Goal: Obtain resource: Download file/media

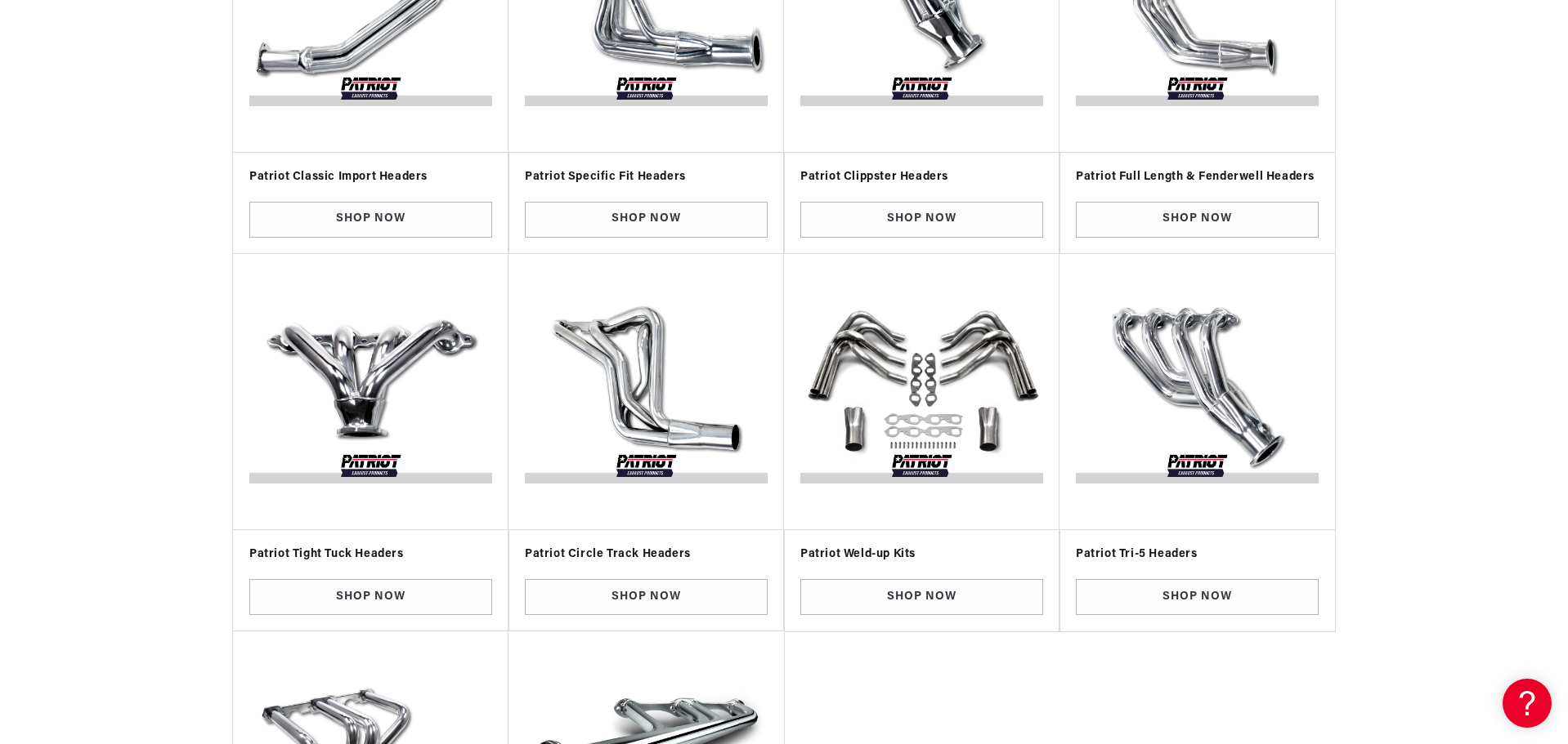
scroll to position [572, 0]
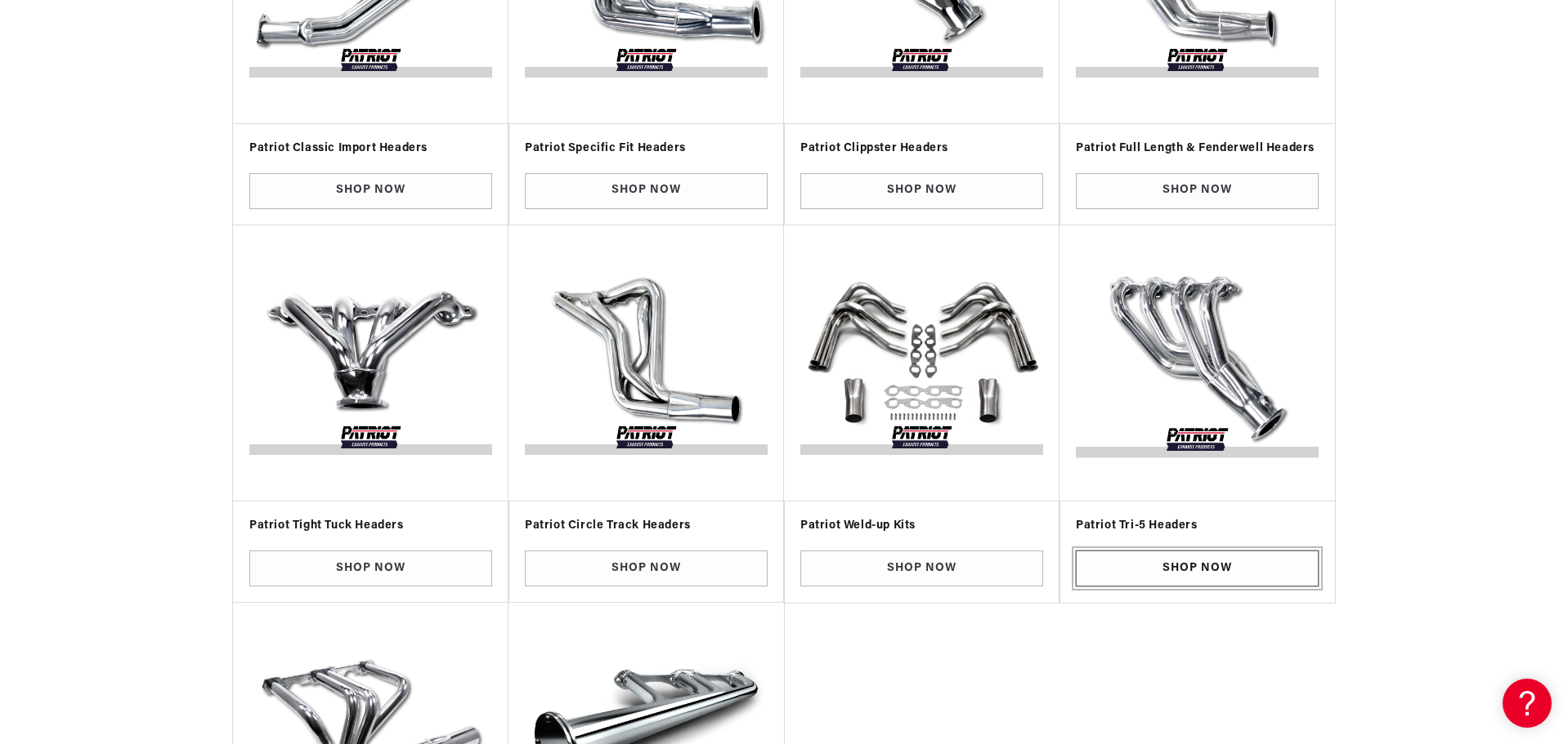
click at [1148, 570] on link "Shop Now" at bounding box center [1197, 569] width 243 height 37
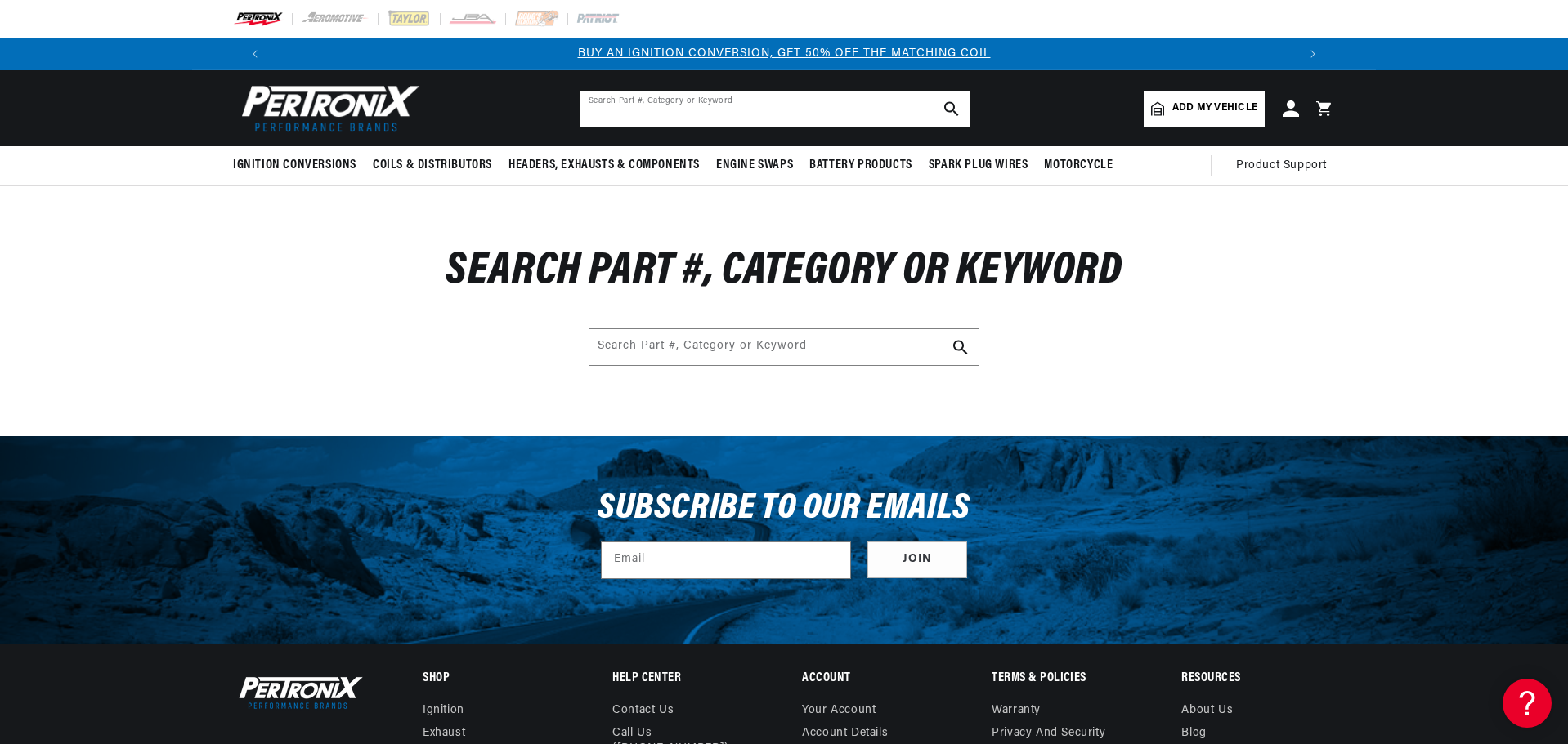
click at [689, 115] on input "text" at bounding box center [775, 108] width 389 height 36
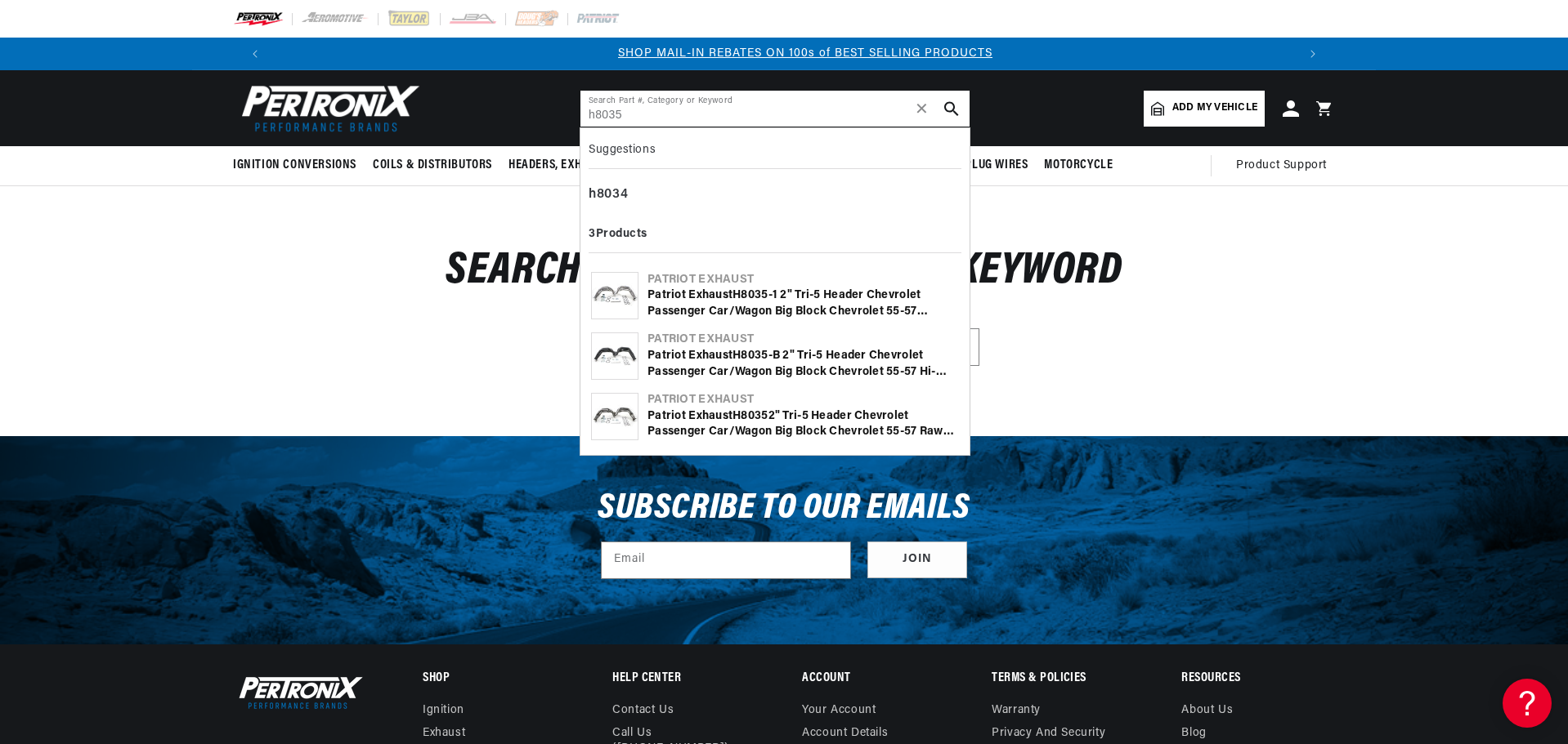
scroll to position [0, 1022]
type input "h8035"
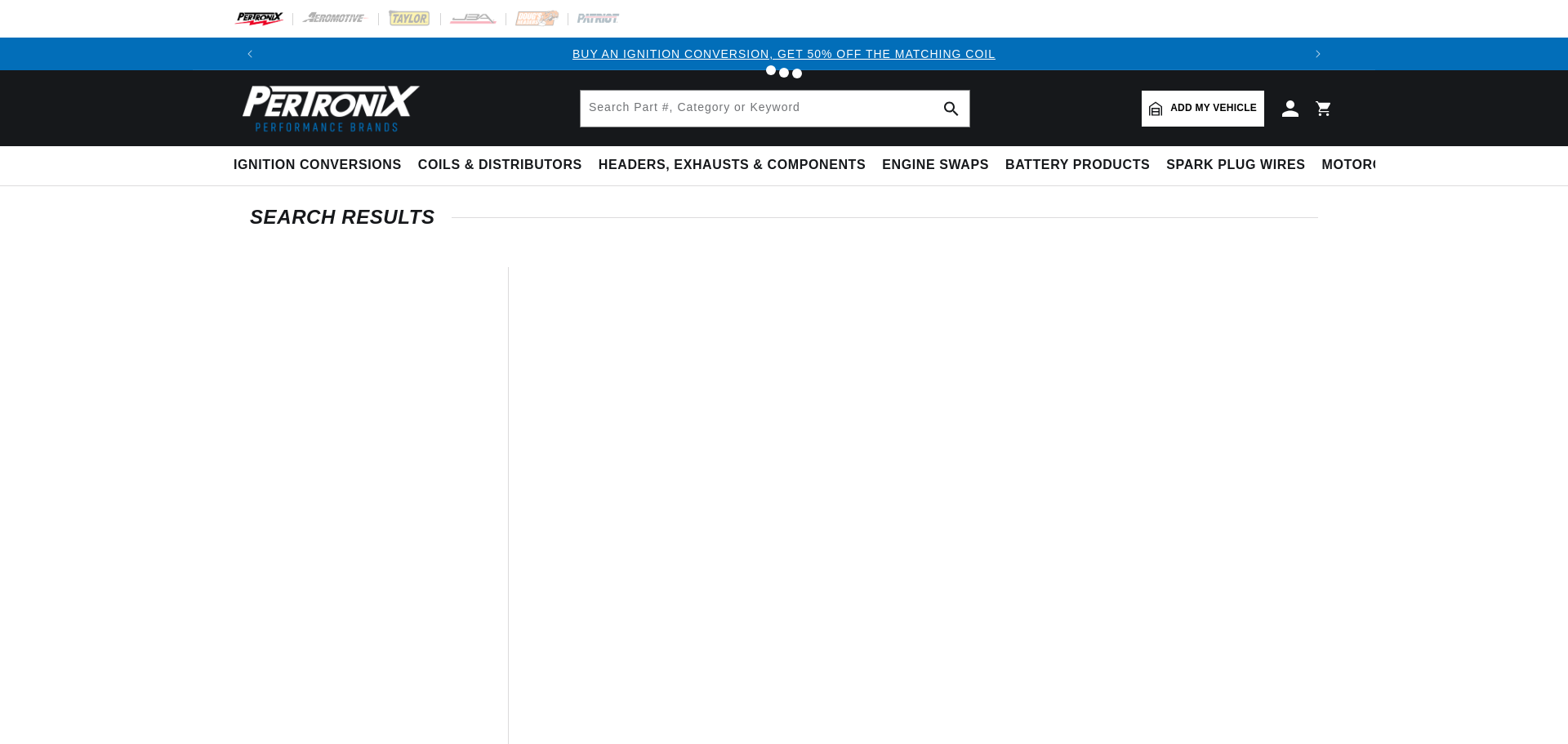
type input "h8035"
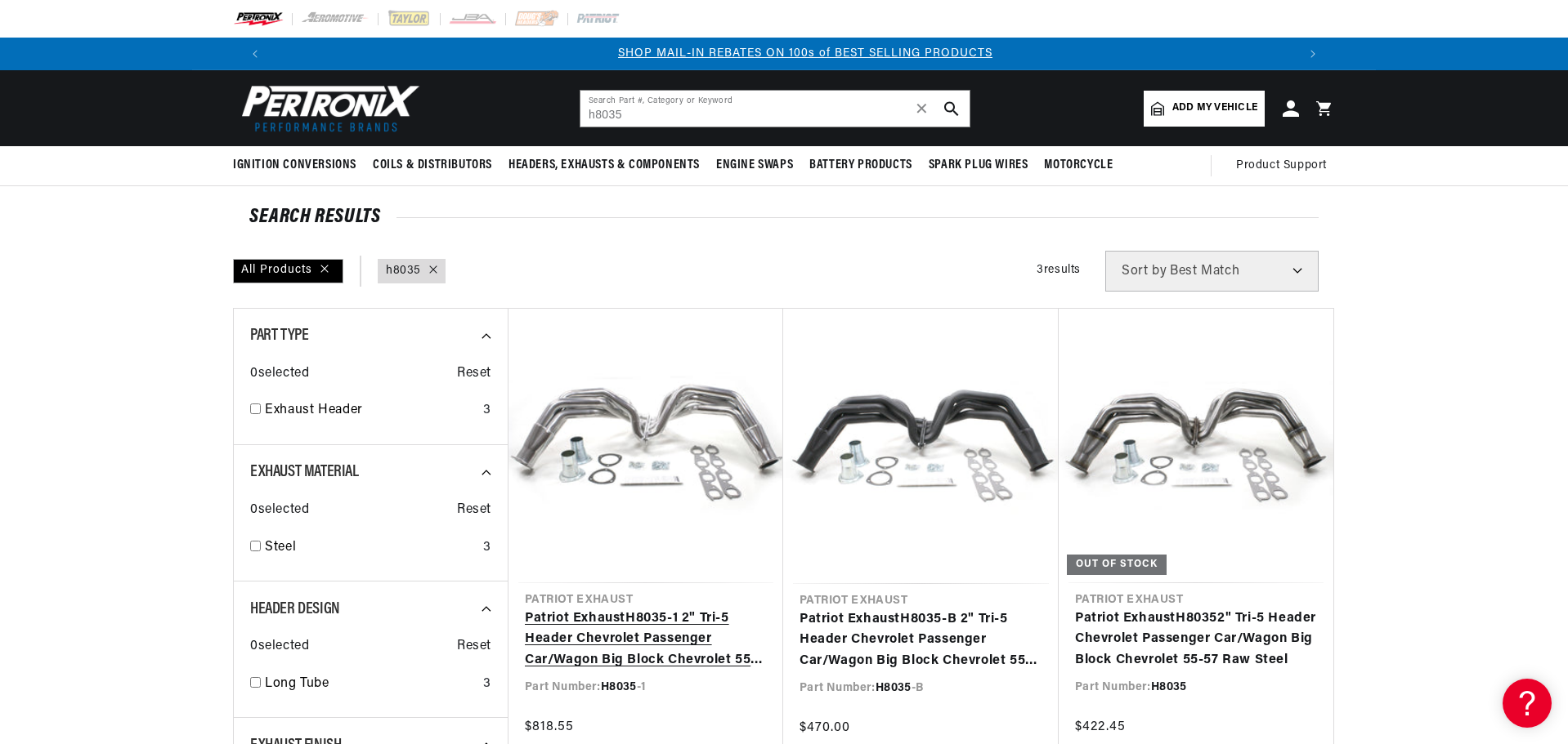
scroll to position [0, 1022]
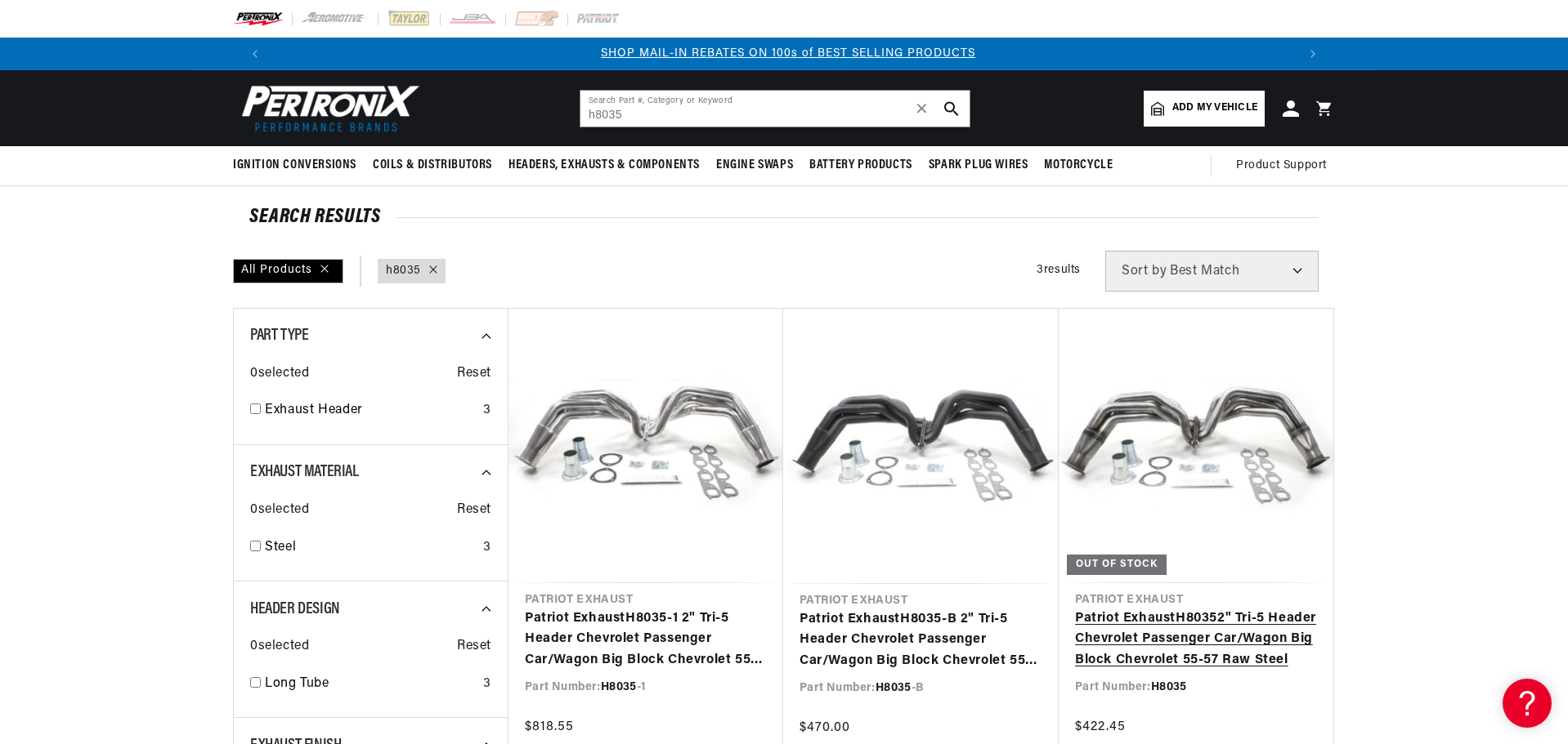
click at [1146, 622] on link "Patriot Exhaust H8035 2" Tri-5 Header Chevrolet Passenger Car/Wagon Big Block C…" at bounding box center [1196, 640] width 242 height 63
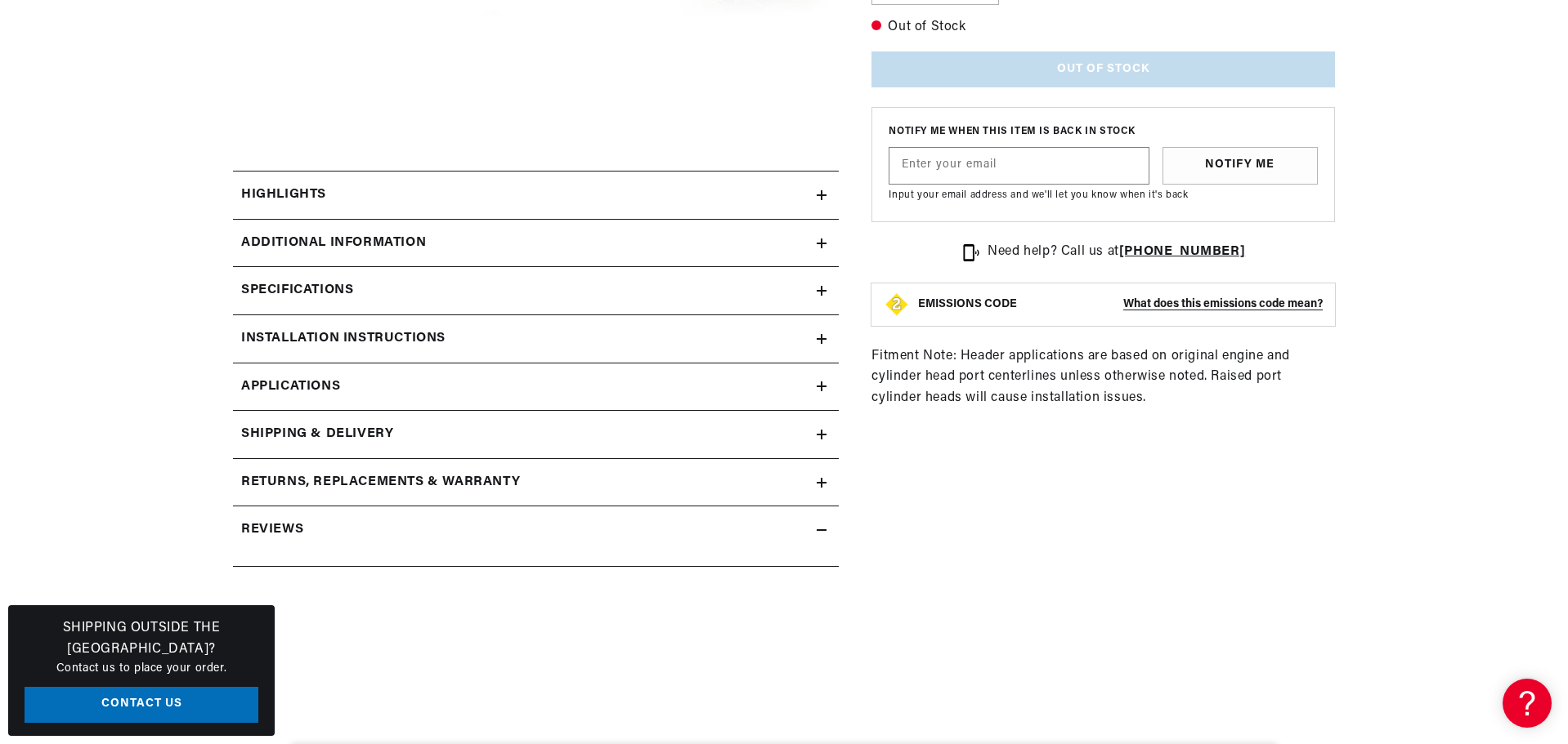
scroll to position [654, 0]
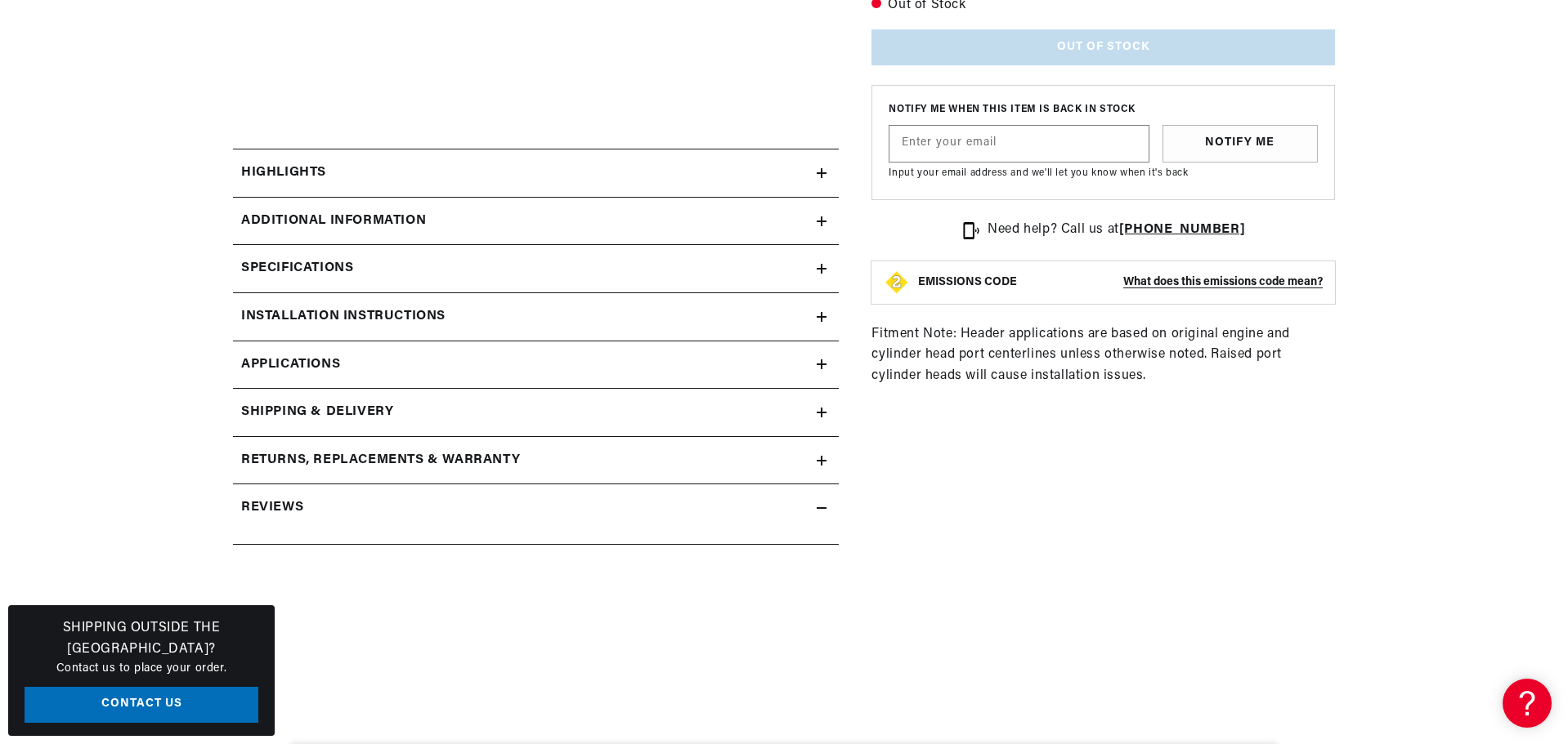
click at [333, 253] on summary "Specifications" at bounding box center [536, 269] width 605 height 48
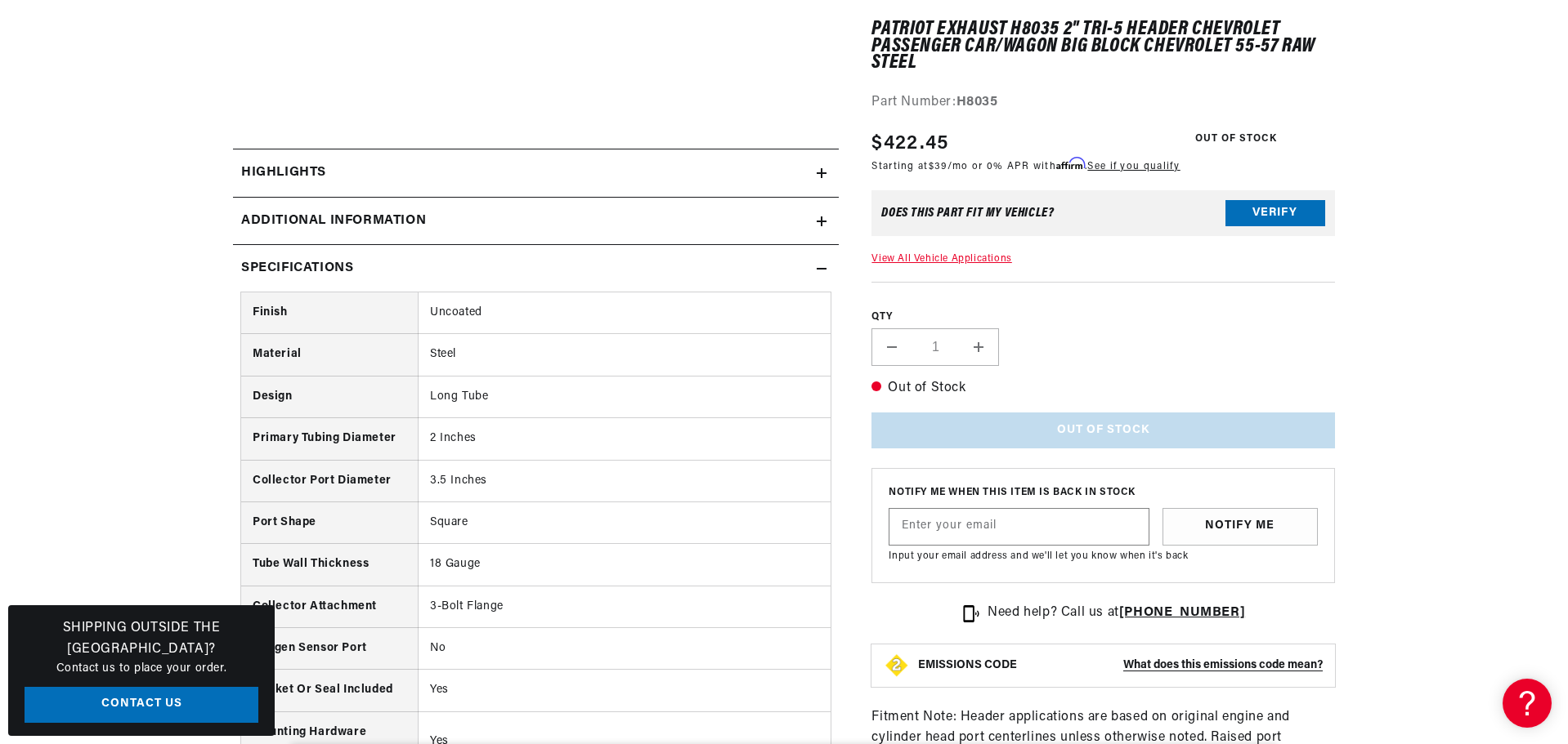
click at [333, 252] on summary "Specifications" at bounding box center [536, 269] width 605 height 48
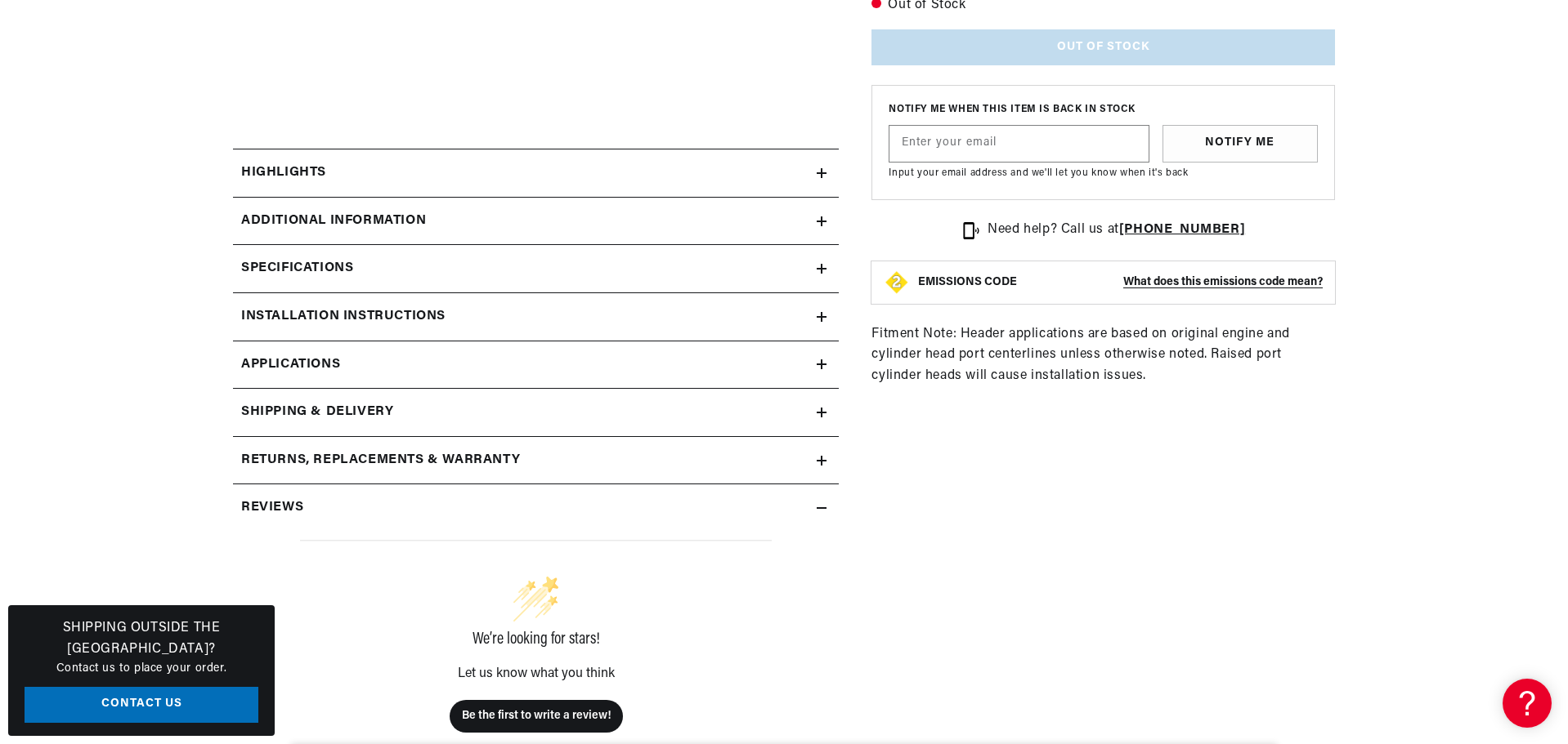
click at [308, 318] on h2 "Installation instructions" at bounding box center [343, 317] width 205 height 21
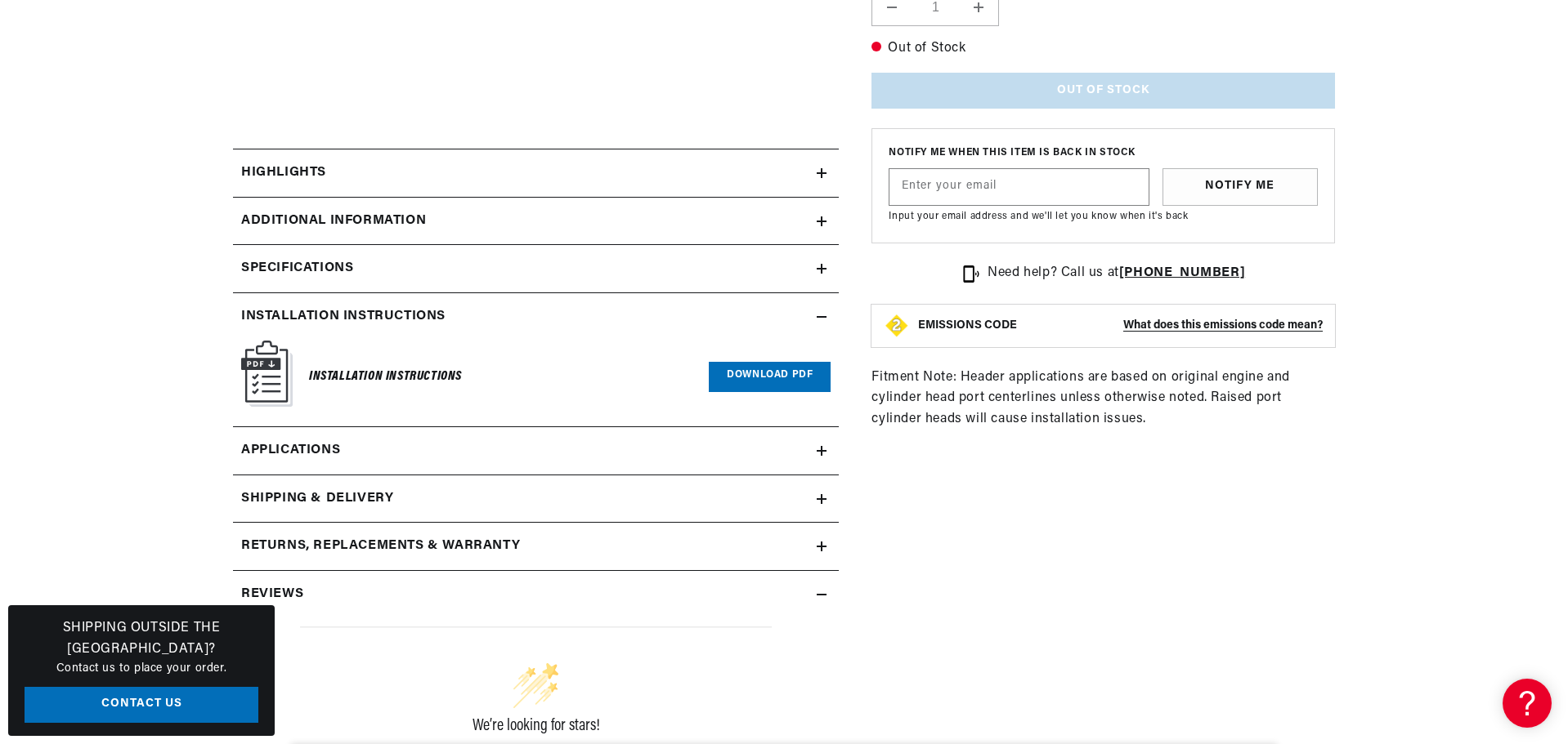
scroll to position [0, 1022]
click at [793, 370] on link "Download PDF" at bounding box center [770, 377] width 122 height 30
